Goal: Check status: Check status

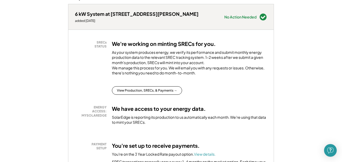
scroll to position [81, 0]
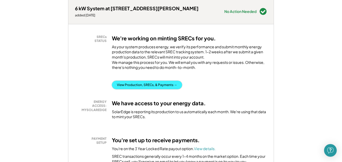
click at [155, 88] on button "View Production, SRECs, & Payments →" at bounding box center [147, 85] width 70 height 8
